Goal: Navigation & Orientation: Understand site structure

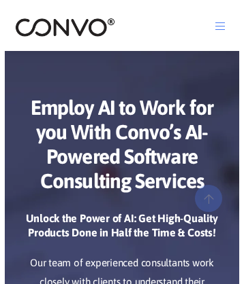
scroll to position [6727, 0]
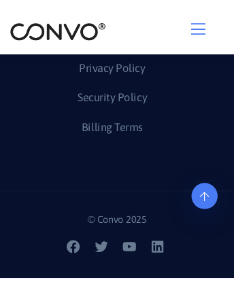
scroll to position [6075, 0]
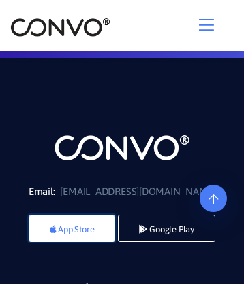
click at [69, 238] on link "App Store" at bounding box center [72, 228] width 86 height 27
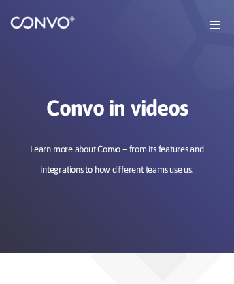
scroll to position [2090, 0]
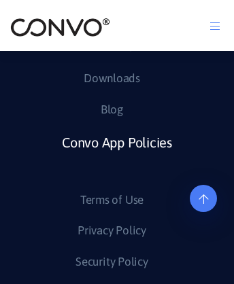
click at [111, 190] on link "Terms of Use" at bounding box center [111, 201] width 63 height 22
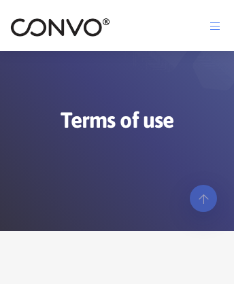
scroll to position [14144, 0]
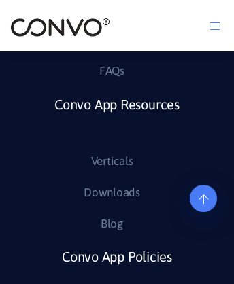
click at [116, 254] on link "Convo App Policies" at bounding box center [117, 273] width 110 height 59
